Goal: Task Accomplishment & Management: Manage account settings

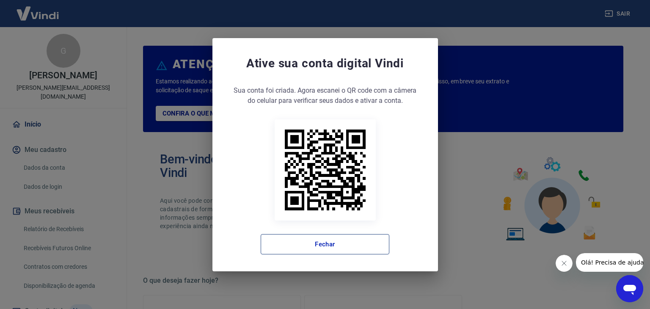
click at [340, 244] on button "Fechar" at bounding box center [325, 244] width 129 height 20
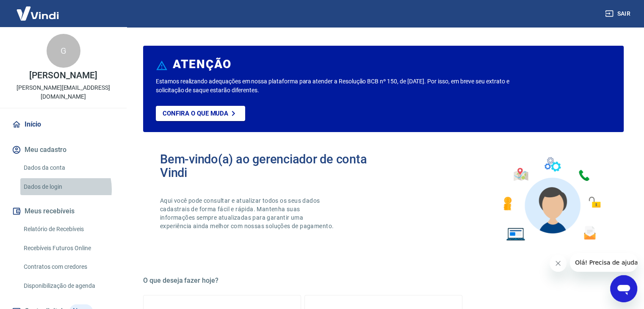
click at [54, 180] on link "Dados de login" at bounding box center [68, 186] width 96 height 17
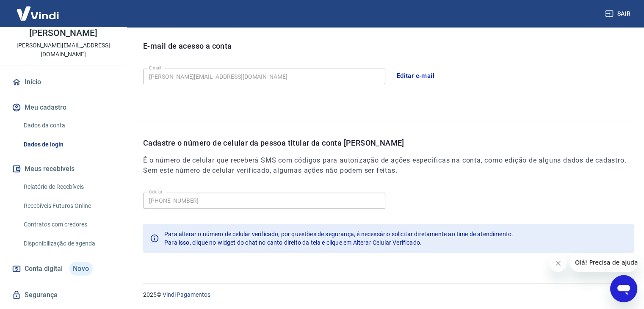
scroll to position [54, 0]
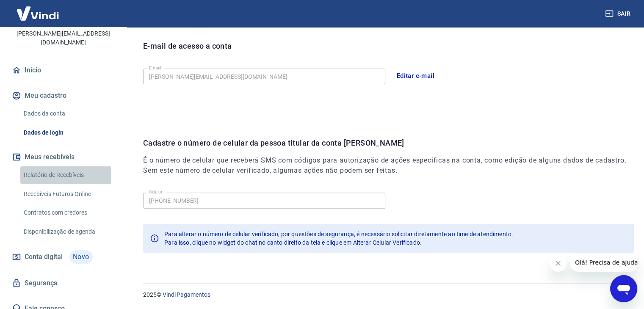
click at [46, 166] on link "Relatório de Recebíveis" at bounding box center [68, 174] width 96 height 17
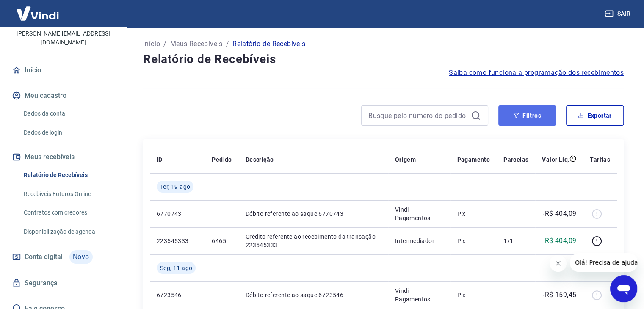
click at [520, 123] on button "Filtros" at bounding box center [527, 115] width 58 height 20
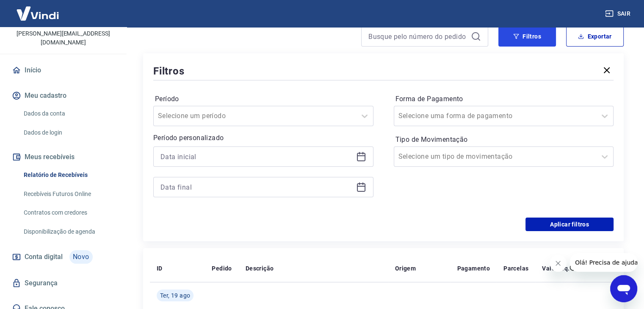
scroll to position [85, 0]
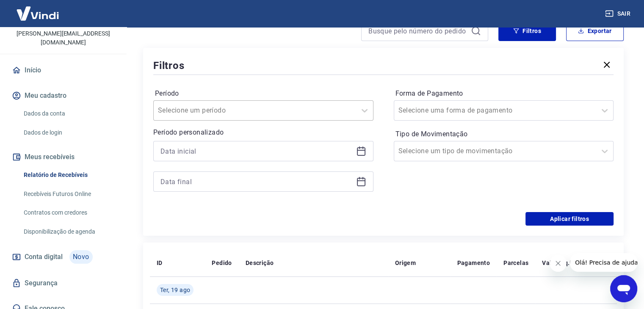
click at [210, 110] on input "Período" at bounding box center [200, 110] width 85 height 10
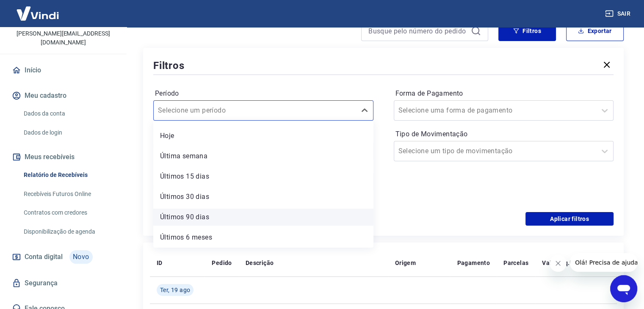
scroll to position [0, 0]
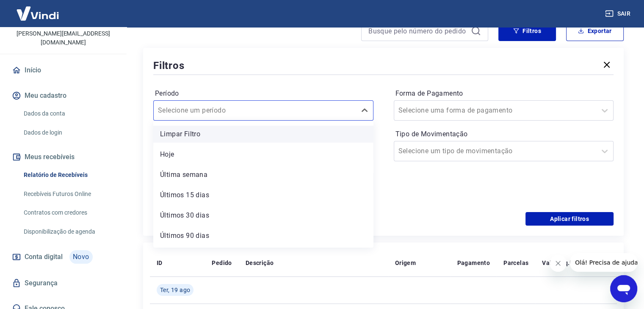
click at [190, 131] on div "Limpar Filtro" at bounding box center [263, 134] width 220 height 17
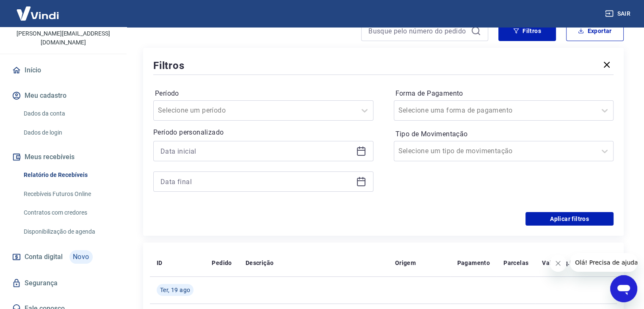
click at [318, 78] on div "Período Selecione um período Período personalizado Forma de Pagamento Selecione…" at bounding box center [383, 144] width 460 height 135
click at [229, 151] on input at bounding box center [256, 151] width 192 height 13
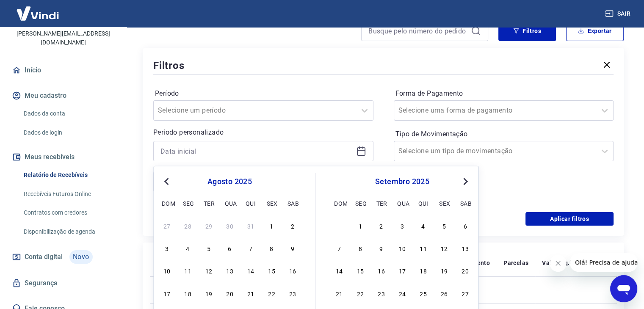
click at [171, 180] on div "Previous Month Next Month agosto 2025 dom seg ter qua qui sex sab 27 28 29 30 3…" at bounding box center [315, 255] width 325 height 179
click at [167, 180] on span "Previous Month" at bounding box center [167, 181] width 0 height 10
click at [162, 179] on button "Previous Month" at bounding box center [166, 181] width 10 height 10
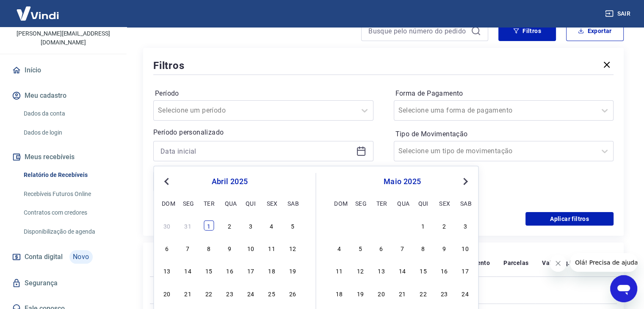
click at [209, 229] on div "1" at bounding box center [209, 225] width 10 height 10
type input "[DATE]"
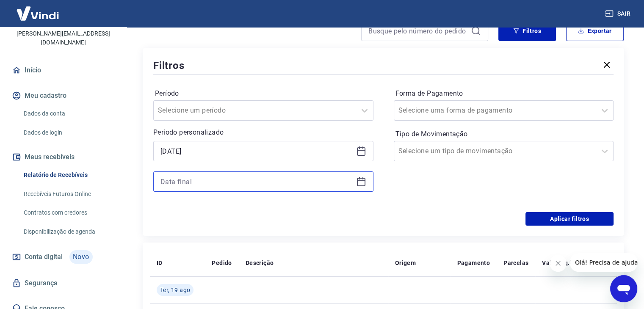
click at [206, 178] on input at bounding box center [256, 181] width 192 height 13
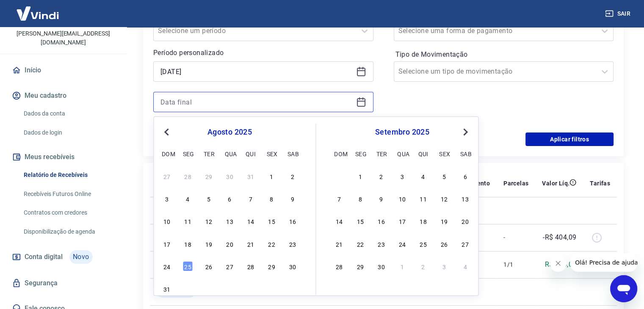
scroll to position [169, 0]
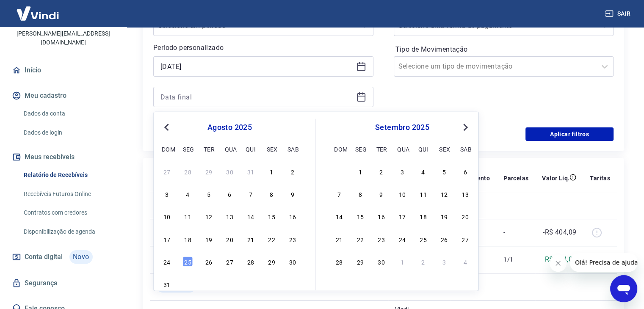
click at [164, 123] on button "Previous Month" at bounding box center [166, 127] width 10 height 10
click at [232, 261] on div "30" at bounding box center [229, 261] width 10 height 10
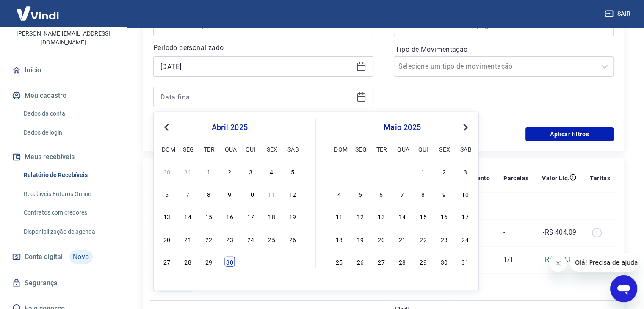
type input "[DATE]"
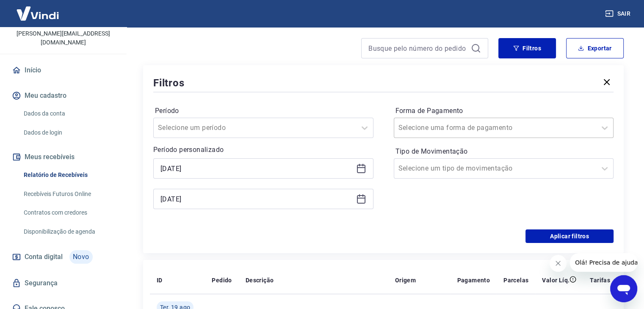
scroll to position [42, 0]
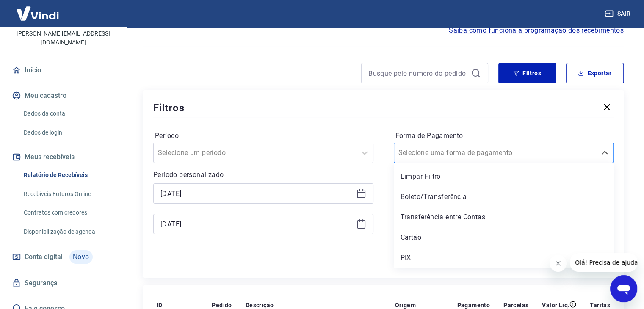
click at [440, 157] on input "Forma de Pagamento" at bounding box center [440, 153] width 85 height 10
click at [400, 119] on div "Período Selecione um período Período personalizado Selected date: terça-feira, …" at bounding box center [383, 186] width 460 height 135
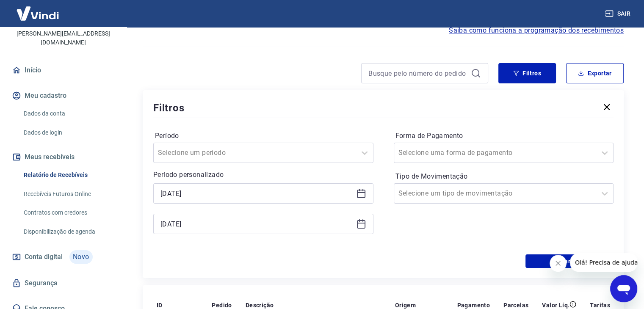
click at [450, 208] on div "Forma de Pagamento Selecione uma forma de pagamento Tipo de Movimentação Seleci…" at bounding box center [504, 186] width 220 height 115
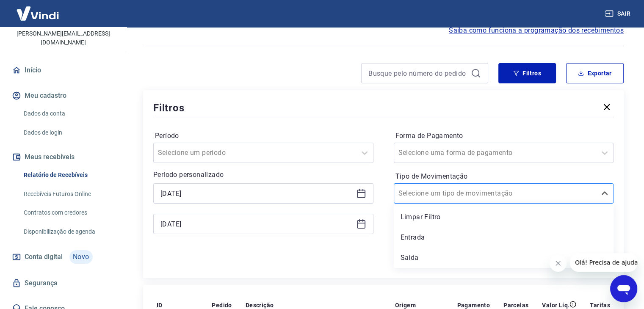
click at [449, 200] on div "Selecione um tipo de movimentação" at bounding box center [495, 193] width 202 height 15
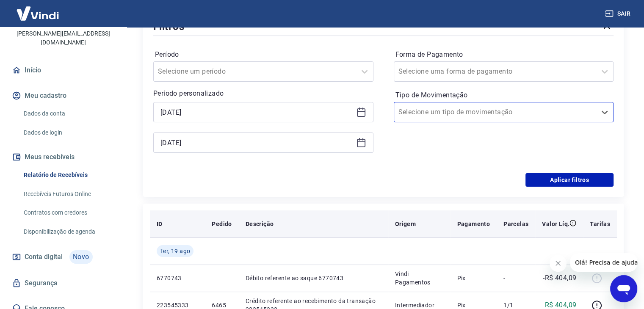
scroll to position [127, 0]
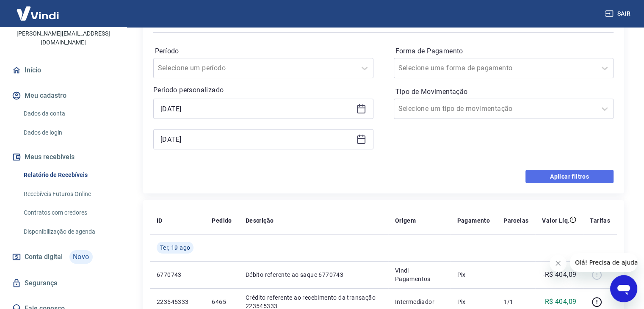
click at [572, 181] on button "Aplicar filtros" at bounding box center [569, 177] width 88 height 14
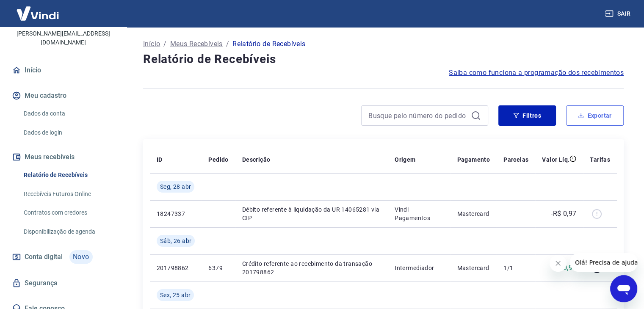
click at [598, 112] on button "Exportar" at bounding box center [595, 115] width 58 height 20
type input "[DATE]"
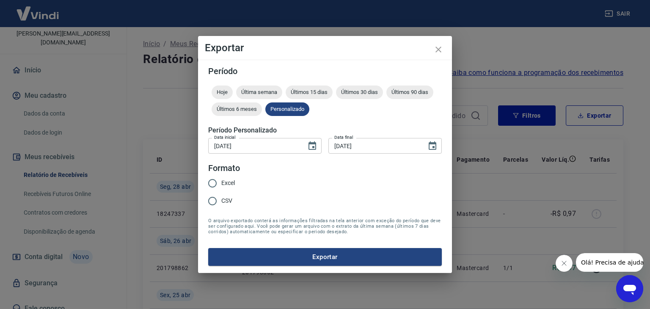
click at [216, 183] on input "Excel" at bounding box center [213, 183] width 18 height 18
radio input "true"
click at [369, 147] on input "[DATE]" at bounding box center [374, 146] width 92 height 16
type input "[DATE]"
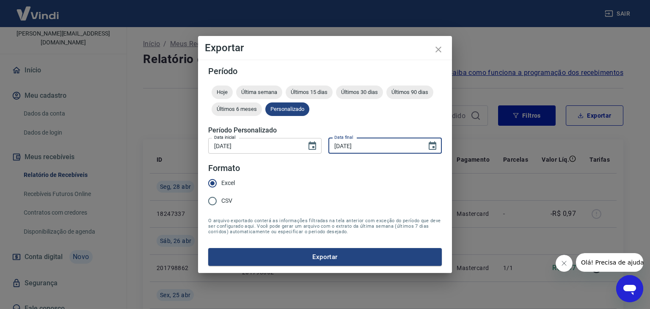
click at [208, 248] on button "Exportar" at bounding box center [325, 257] width 234 height 18
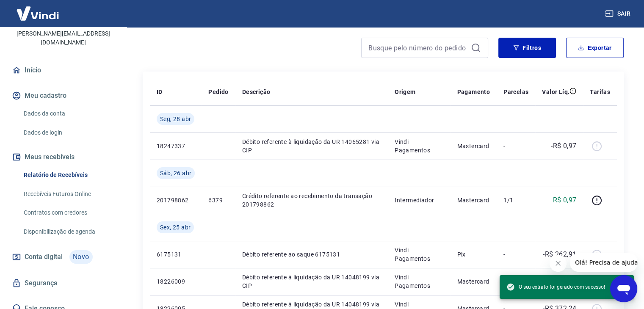
scroll to position [85, 0]
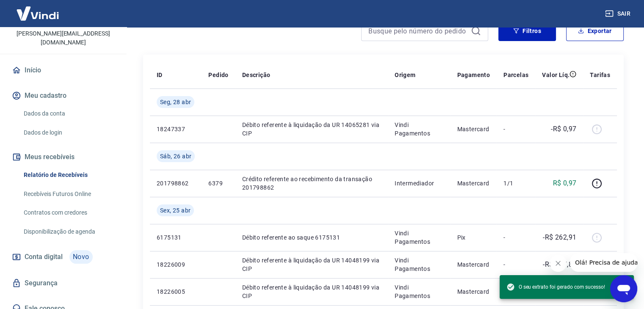
click at [73, 228] on link "Disponibilização de agenda" at bounding box center [68, 231] width 96 height 17
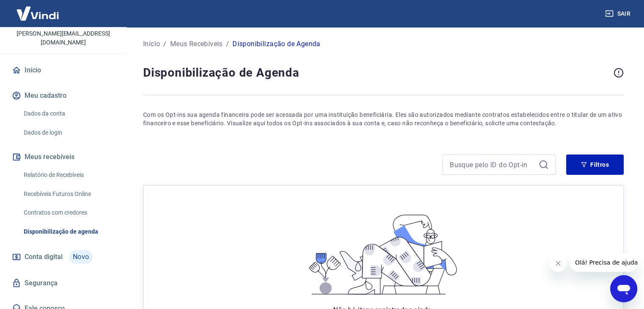
click at [43, 204] on link "Contratos com credores" at bounding box center [68, 212] width 96 height 17
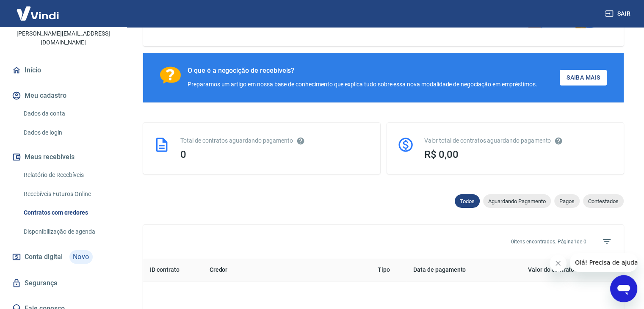
scroll to position [127, 0]
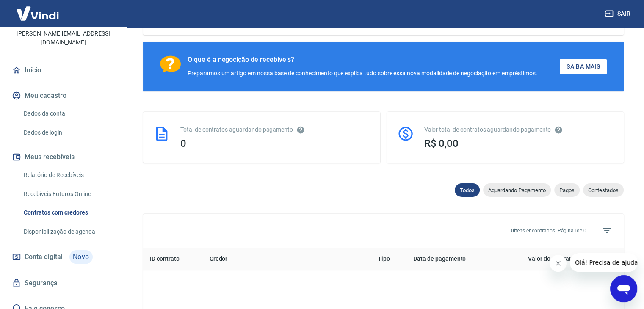
click at [52, 174] on link "Relatório de Recebíveis" at bounding box center [68, 174] width 96 height 17
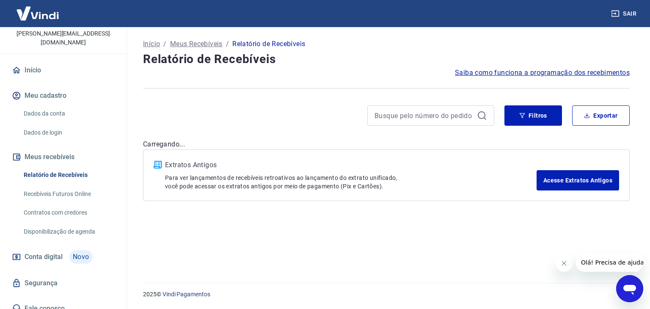
click at [51, 187] on link "Recebíveis Futuros Online" at bounding box center [68, 193] width 96 height 17
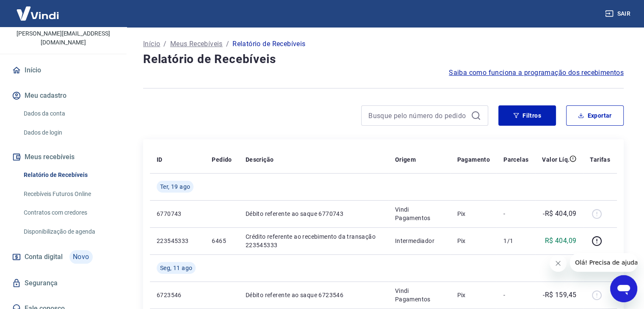
click at [51, 148] on button "Meus recebíveis" at bounding box center [63, 157] width 106 height 19
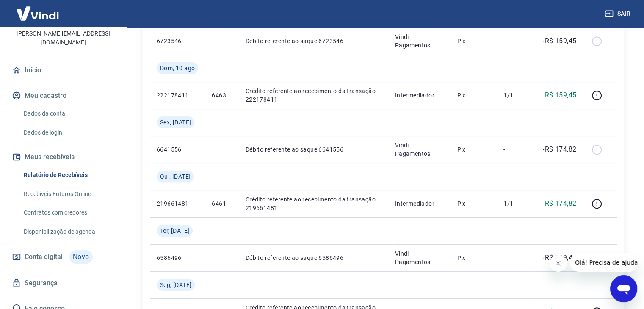
scroll to position [465, 0]
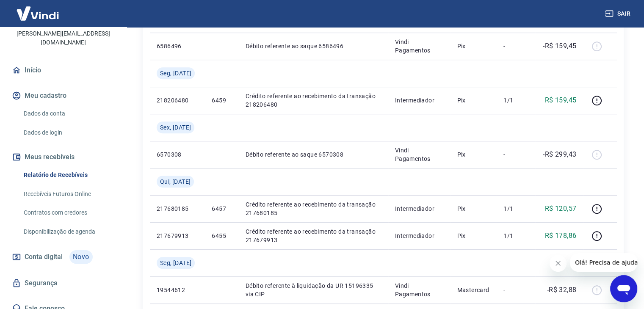
click at [49, 274] on link "Segurança" at bounding box center [63, 283] width 106 height 19
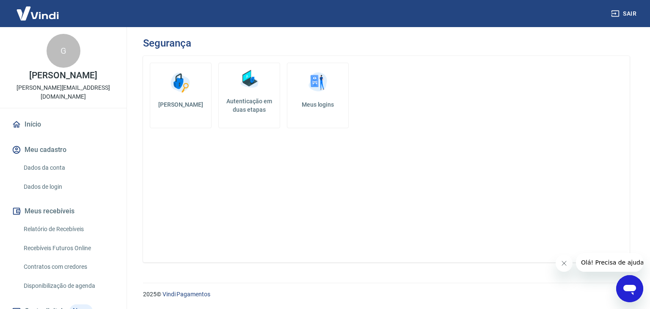
click at [39, 121] on link "Início" at bounding box center [63, 124] width 106 height 19
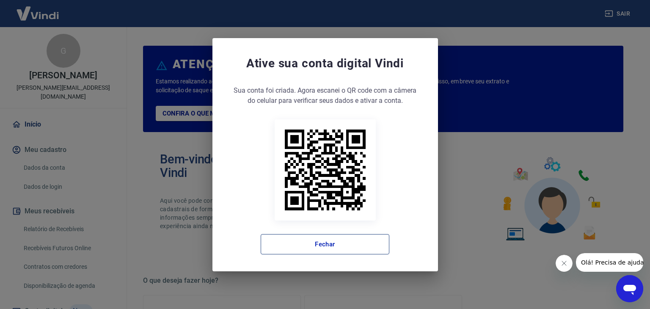
click at [314, 245] on button "Fechar" at bounding box center [325, 244] width 129 height 20
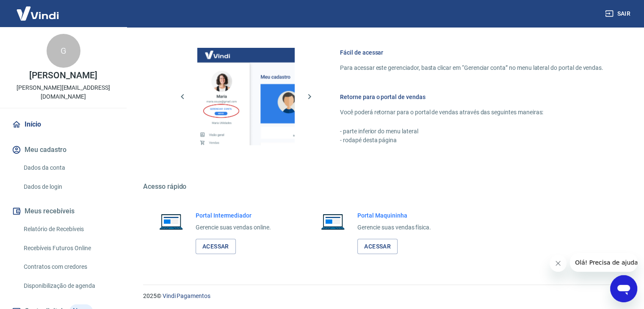
scroll to position [447, 0]
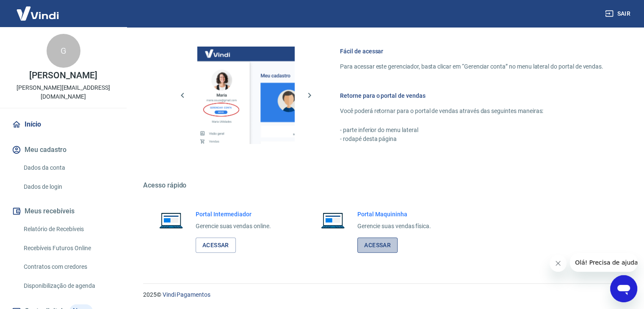
click at [381, 249] on link "Acessar" at bounding box center [377, 245] width 40 height 16
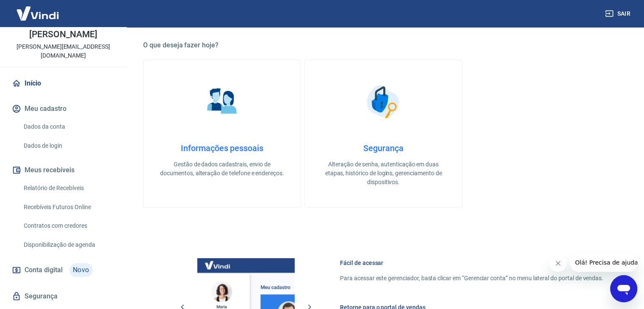
scroll to position [42, 0]
click at [73, 181] on link "Relatório de Recebíveis" at bounding box center [68, 186] width 96 height 17
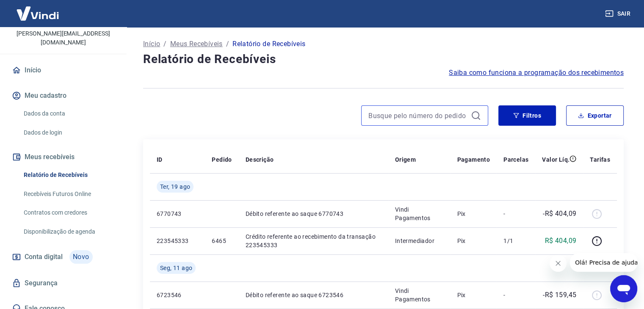
click at [429, 116] on input at bounding box center [417, 115] width 99 height 13
type input "6389"
click at [402, 124] on div "6389" at bounding box center [424, 115] width 127 height 20
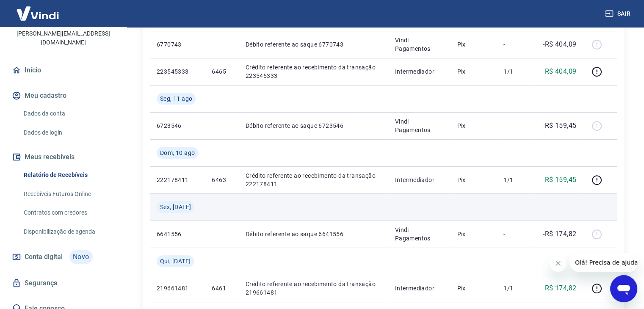
scroll to position [253, 0]
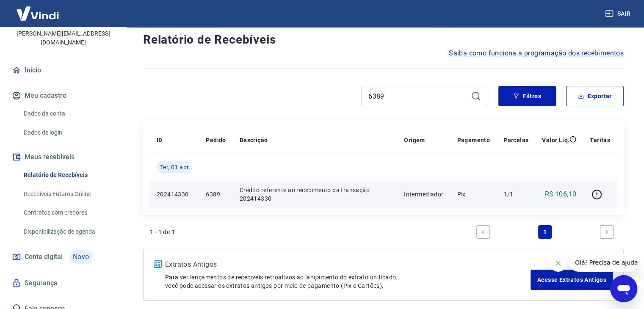
scroll to position [42, 0]
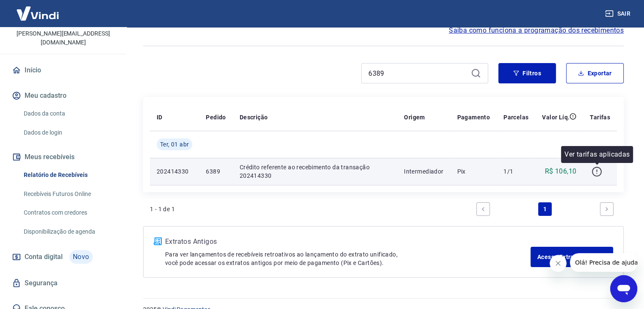
click at [598, 171] on icon "button" at bounding box center [596, 171] width 11 height 11
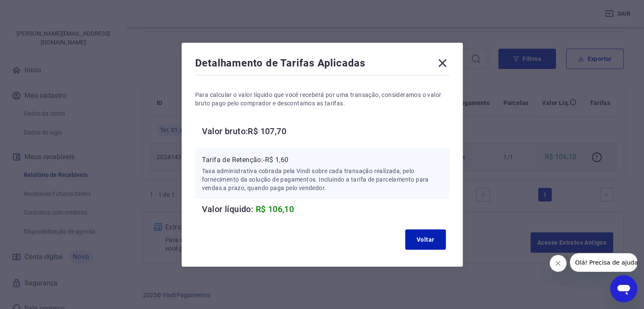
scroll to position [57, 0]
click at [448, 61] on icon at bounding box center [442, 63] width 14 height 14
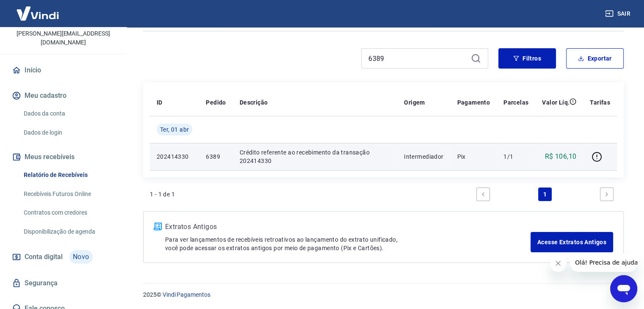
scroll to position [0, 0]
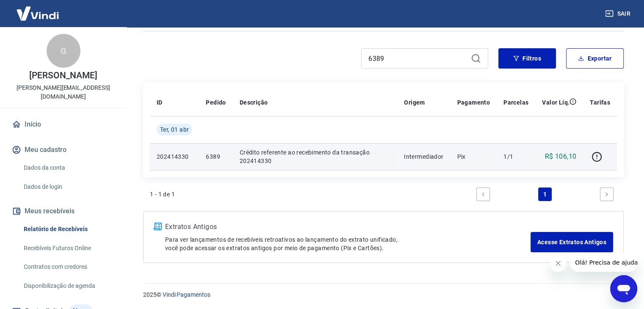
click at [41, 116] on link "Início" at bounding box center [63, 124] width 106 height 19
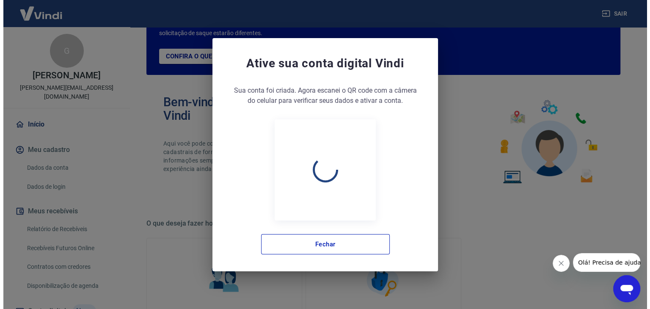
scroll to position [447, 0]
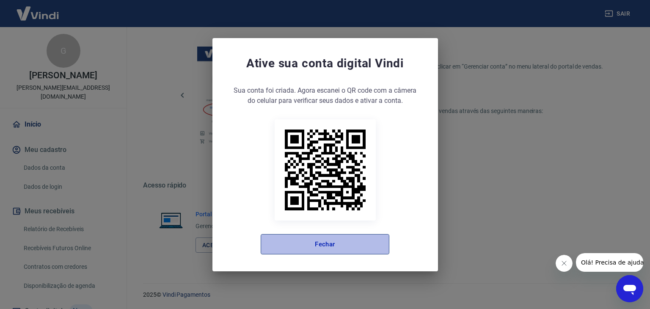
click at [330, 249] on button "Fechar" at bounding box center [325, 244] width 129 height 20
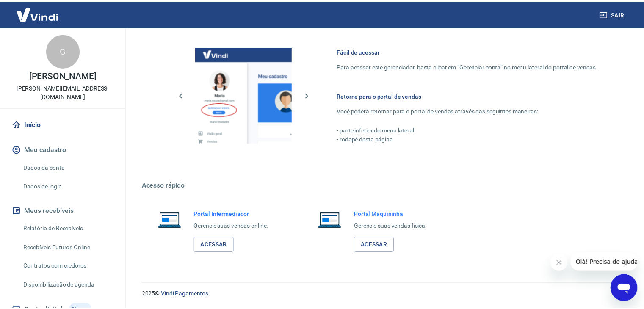
scroll to position [438, 0]
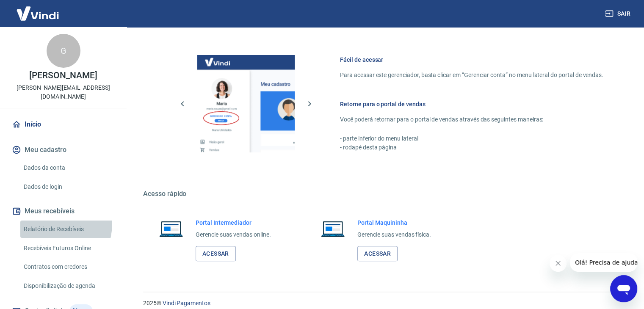
click at [52, 220] on link "Relatório de Recebíveis" at bounding box center [68, 228] width 96 height 17
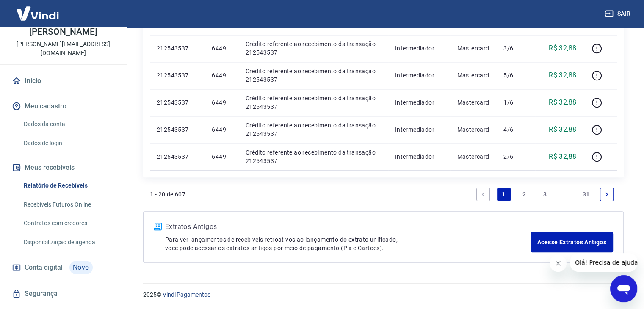
scroll to position [54, 0]
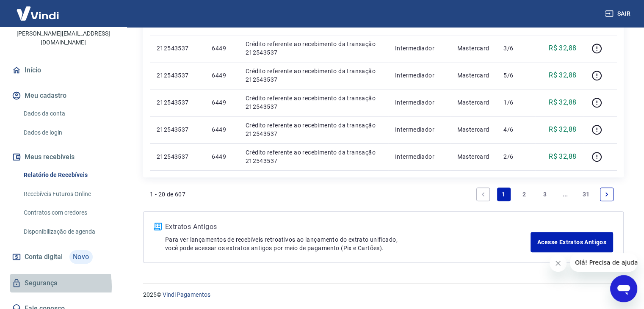
click at [35, 277] on link "Segurança" at bounding box center [63, 283] width 106 height 19
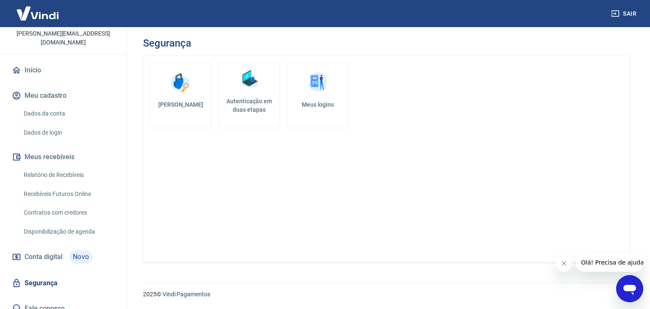
click at [330, 102] on h5 "Meus logins" at bounding box center [317, 104] width 47 height 8
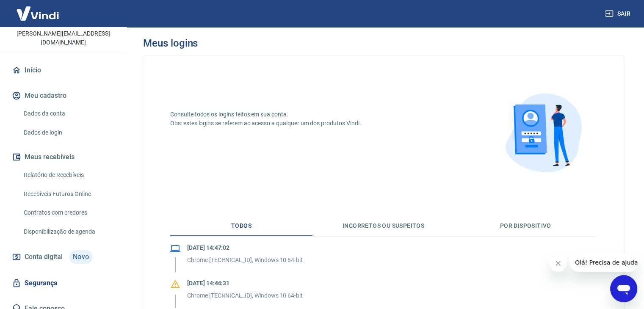
click at [521, 227] on button "Por dispositivo" at bounding box center [525, 226] width 142 height 20
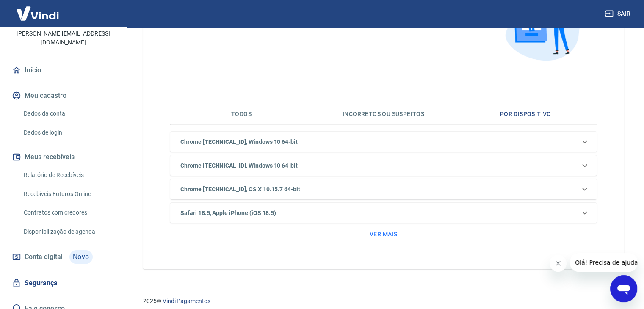
scroll to position [118, 0]
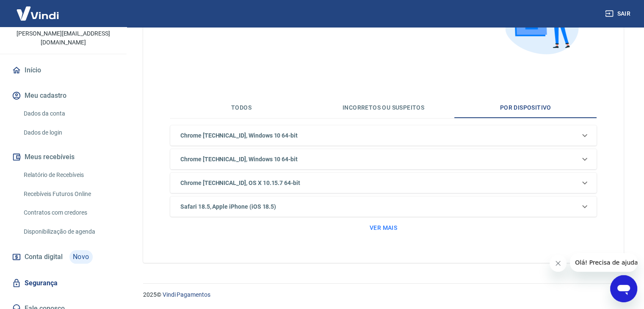
click at [356, 108] on button "Incorretos ou suspeitos" at bounding box center [383, 108] width 142 height 20
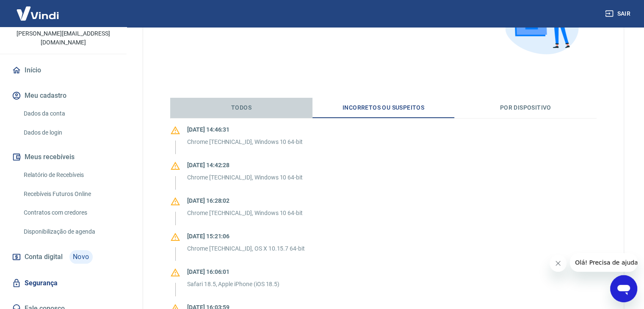
click at [242, 100] on button "Todos" at bounding box center [241, 108] width 142 height 20
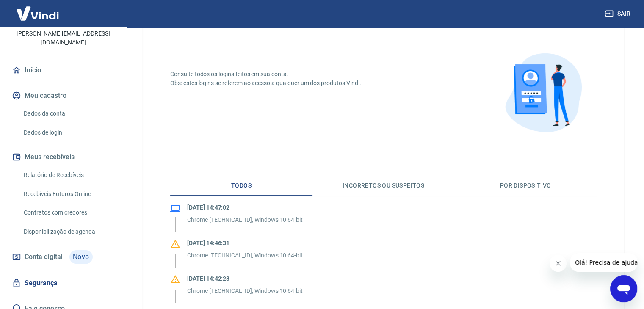
scroll to position [0, 0]
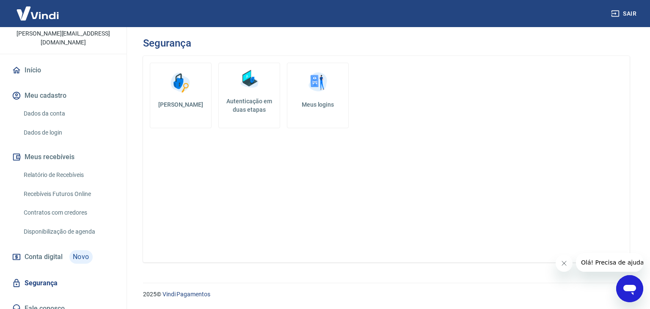
click at [250, 106] on h5 "Autenticação em duas etapas" at bounding box center [249, 105] width 54 height 17
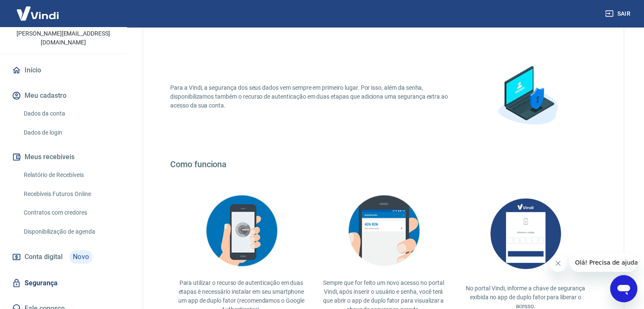
scroll to position [150, 0]
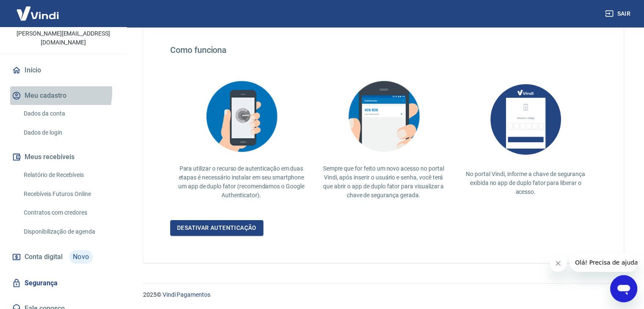
click at [54, 86] on button "Meu cadastro" at bounding box center [63, 95] width 106 height 19
